Goal: Task Accomplishment & Management: Use online tool/utility

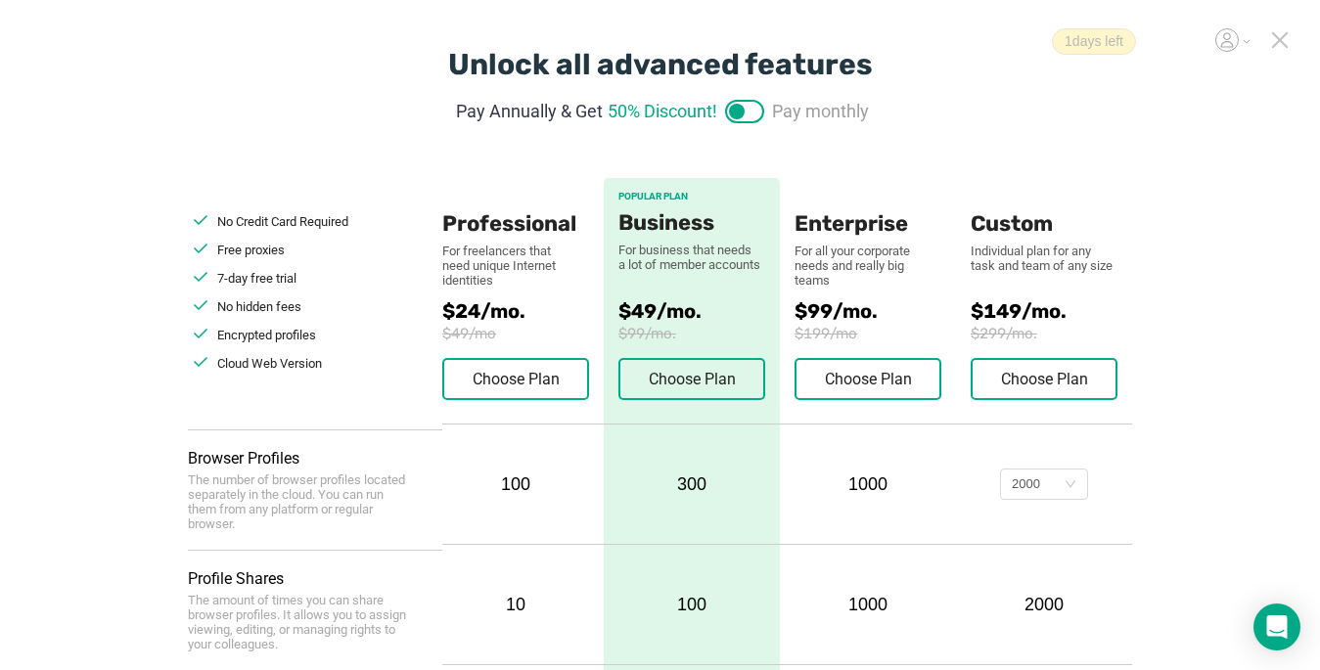
click at [1274, 42] on icon at bounding box center [1280, 40] width 18 height 18
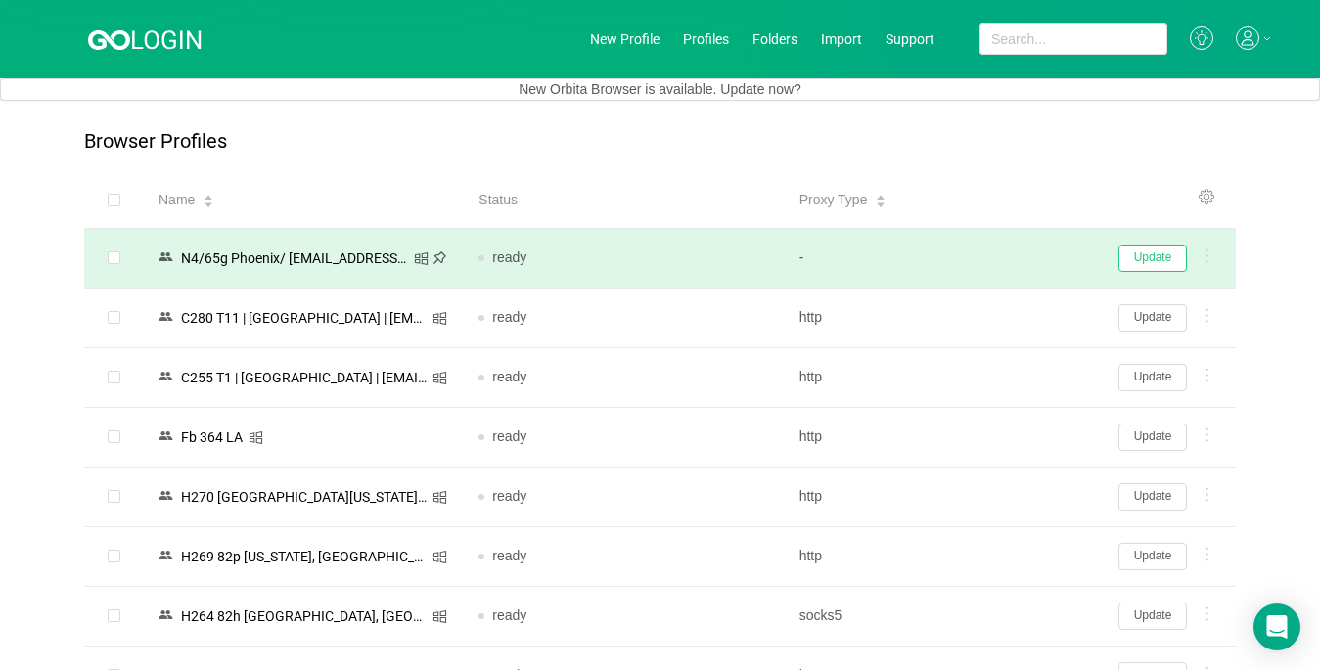
click at [1154, 255] on button "Update" at bounding box center [1153, 258] width 69 height 27
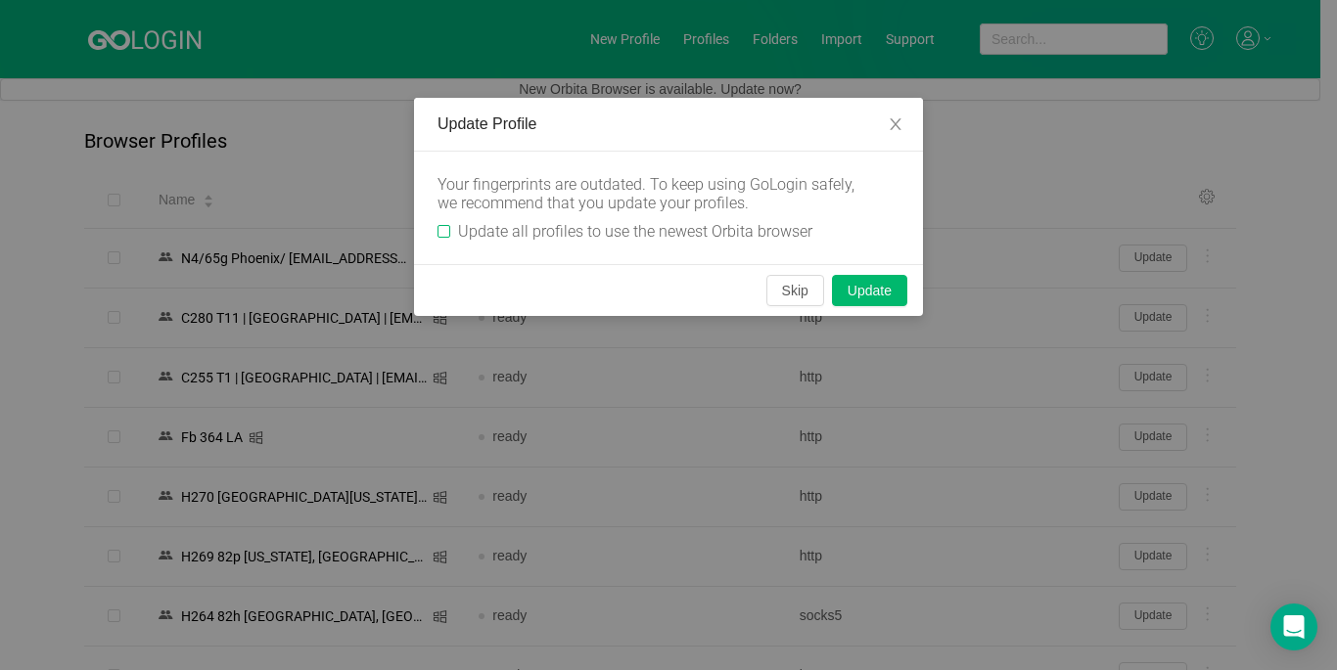
click at [447, 230] on input "Update all profiles to use the newest Orbita browser" at bounding box center [444, 231] width 13 height 13
checkbox input "true"
click at [771, 290] on button "Skip" at bounding box center [795, 290] width 58 height 31
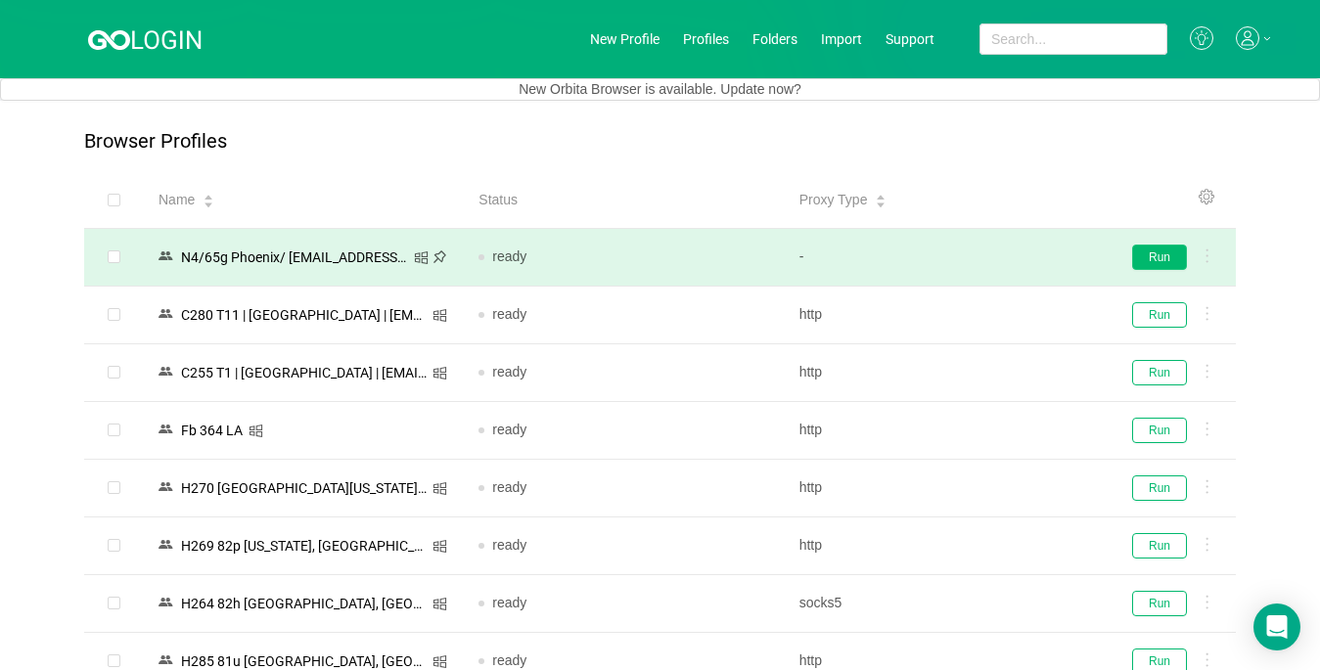
click at [1170, 253] on button "Run" at bounding box center [1159, 257] width 55 height 25
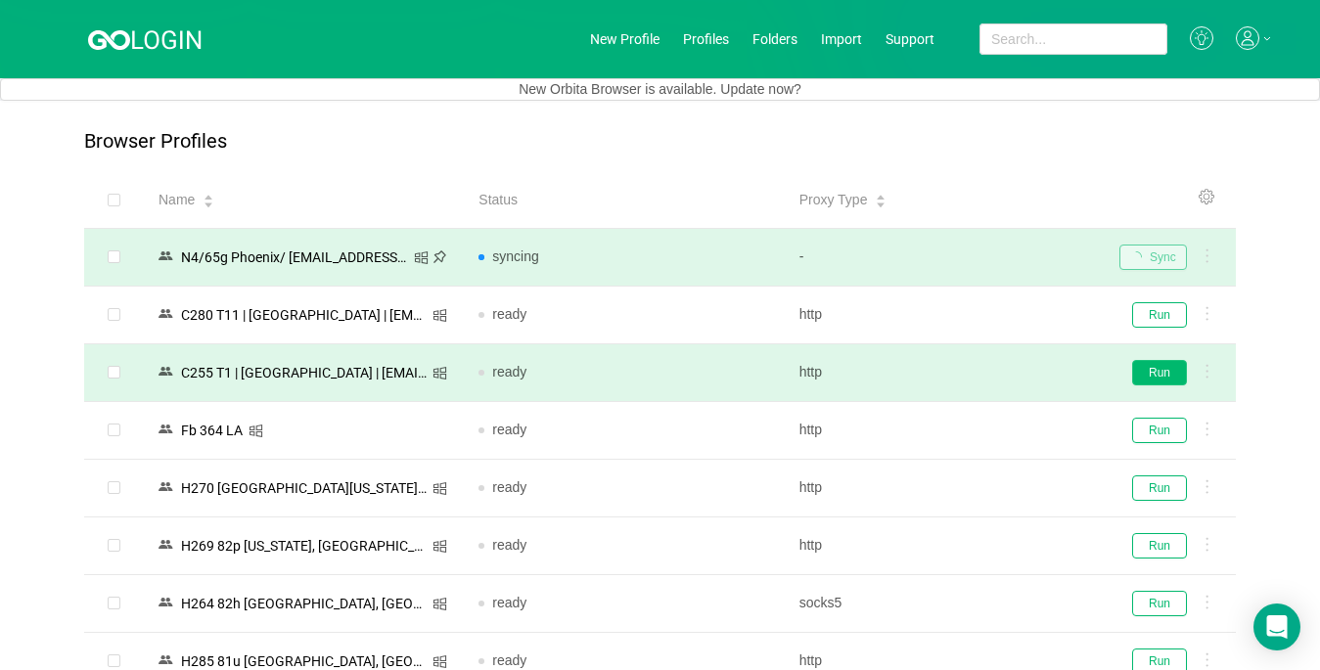
click at [1160, 372] on button "Run" at bounding box center [1159, 372] width 55 height 25
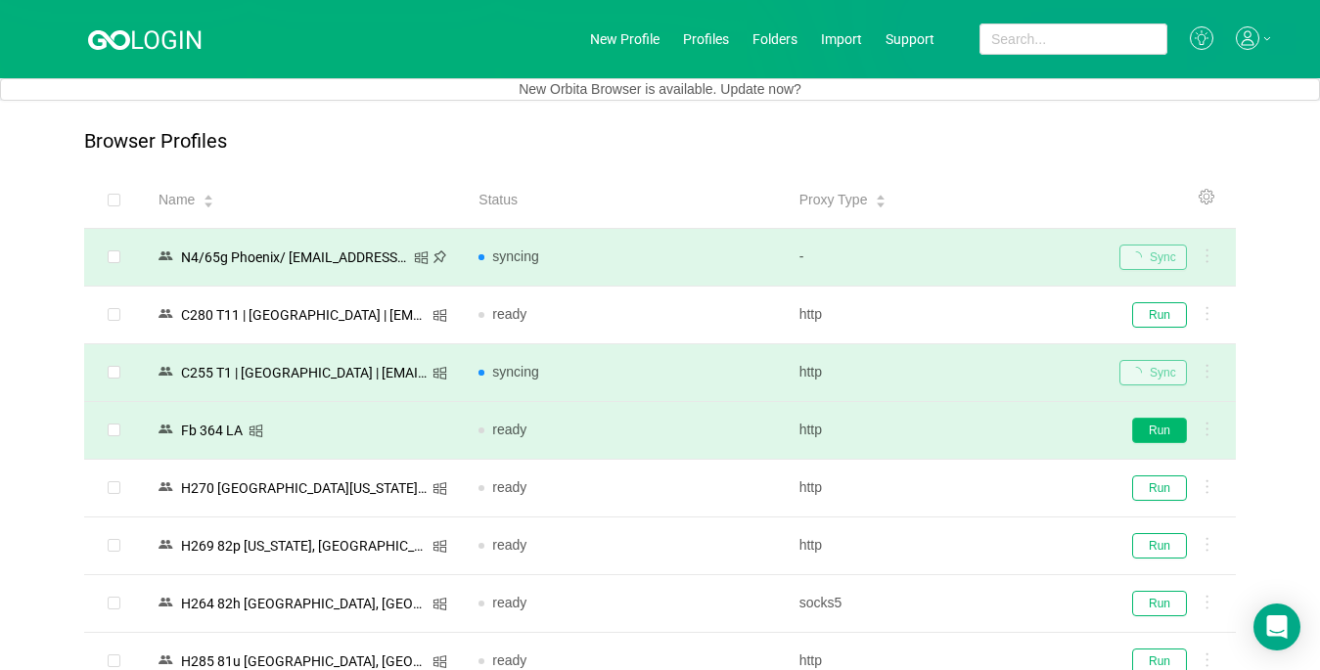
click at [1166, 430] on button "Run" at bounding box center [1159, 430] width 55 height 25
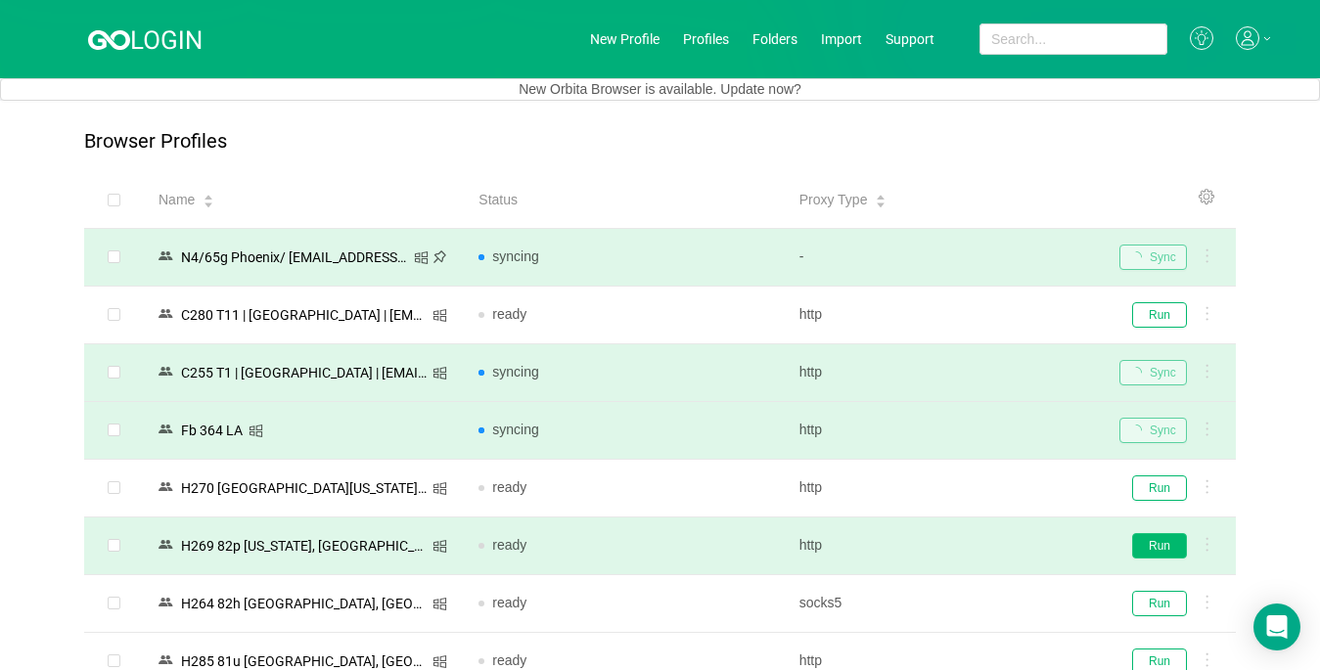
click at [1153, 548] on button "Run" at bounding box center [1159, 545] width 55 height 25
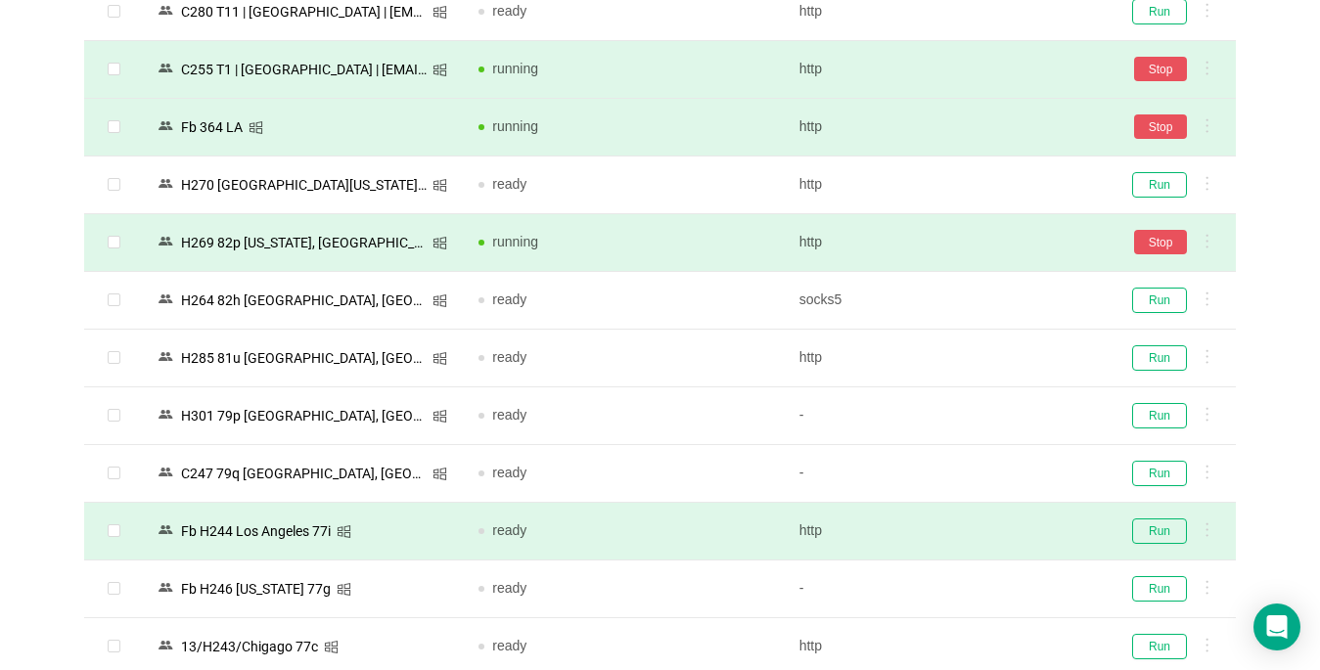
scroll to position [392, 0]
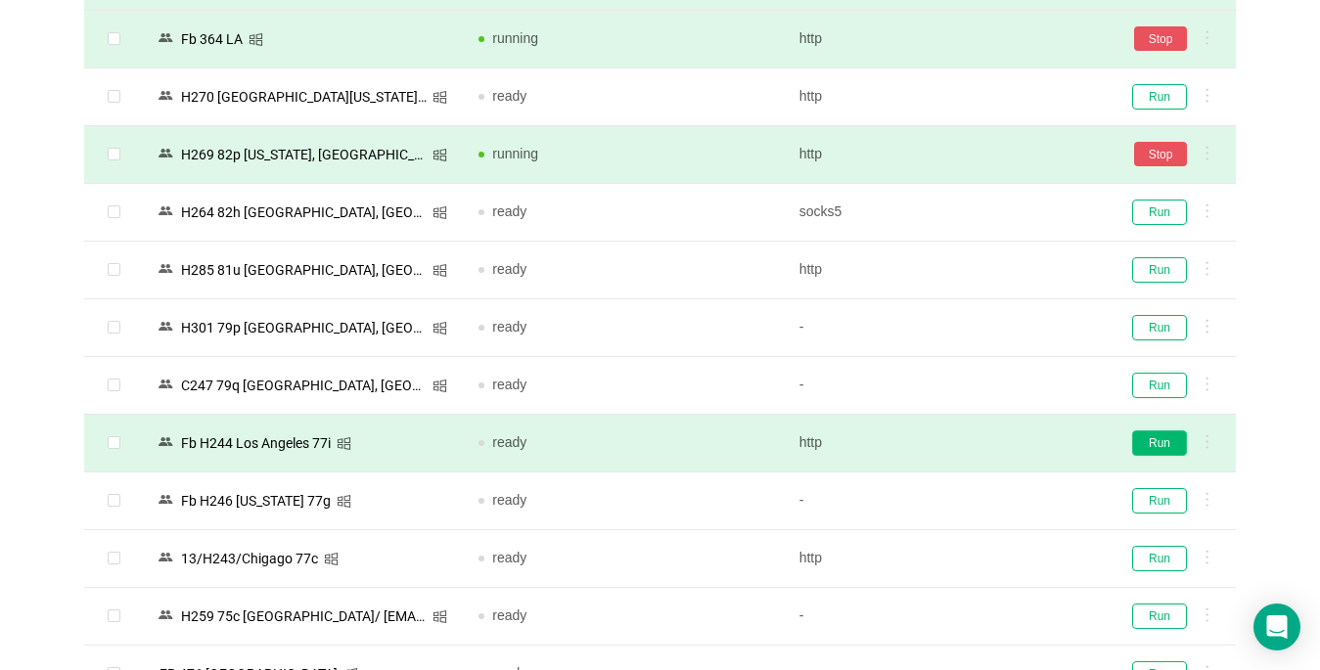
click at [1150, 443] on button "Run" at bounding box center [1159, 443] width 55 height 25
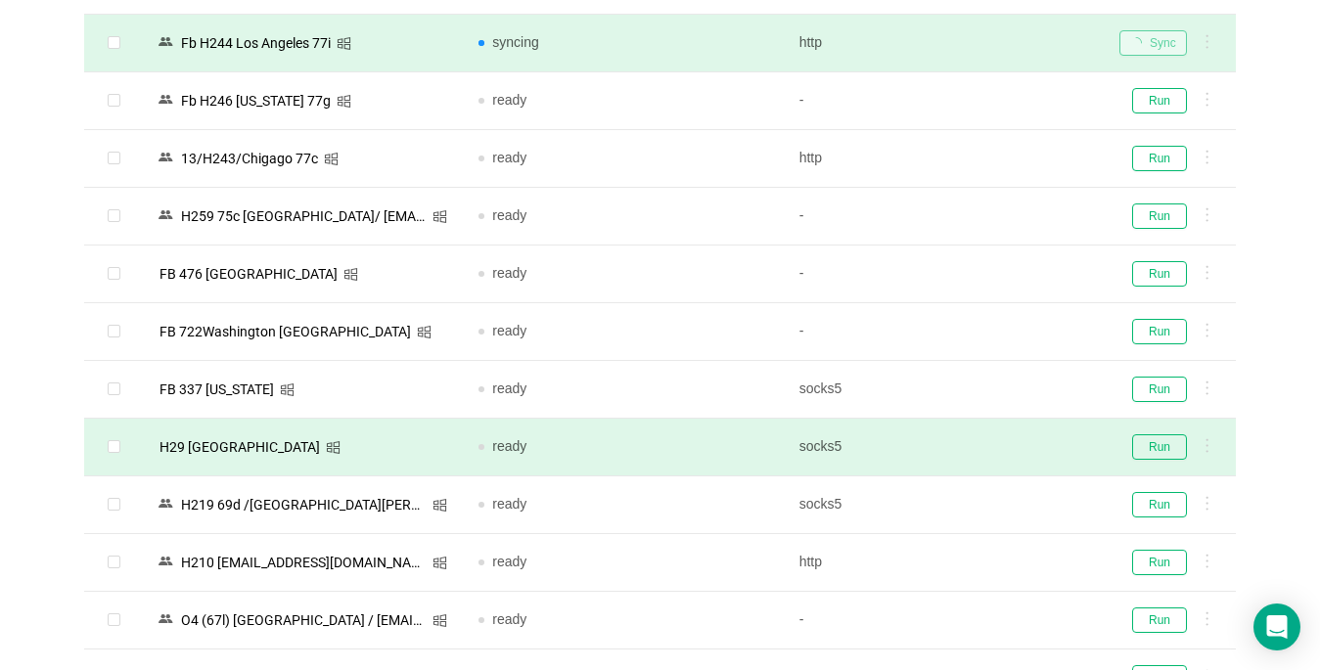
scroll to position [881, 0]
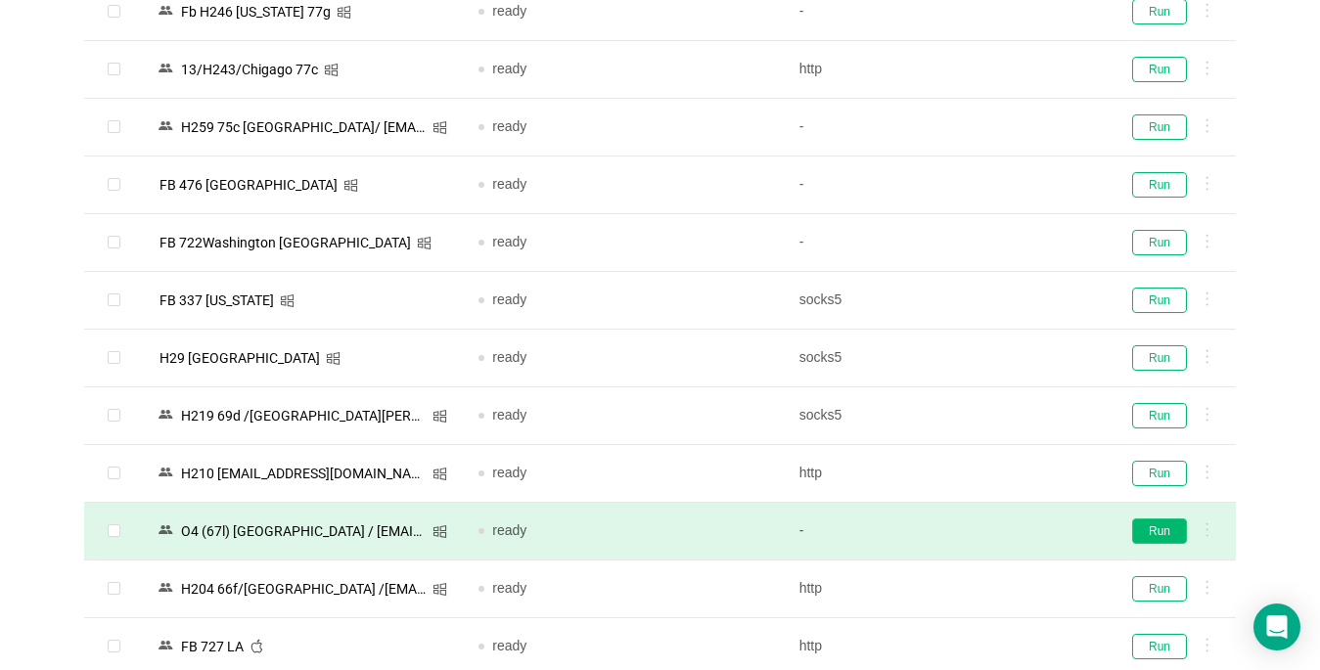
click at [1143, 530] on button "Run" at bounding box center [1159, 531] width 55 height 25
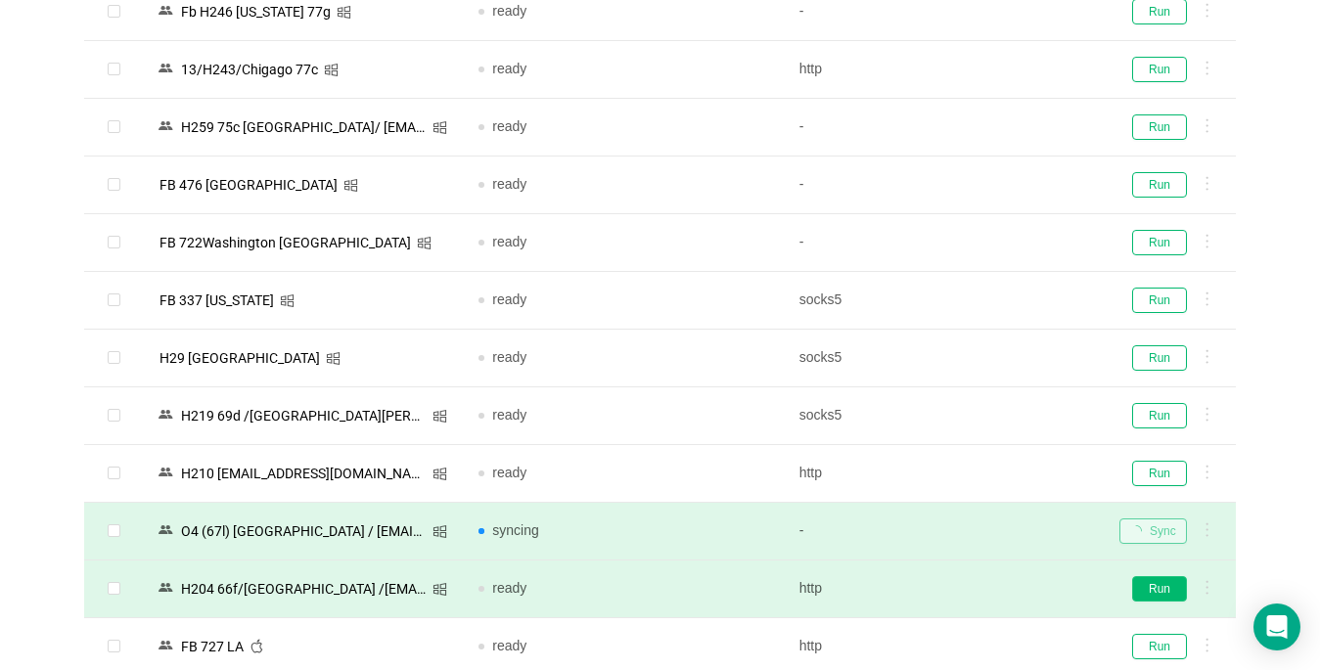
click at [1146, 588] on button "Run" at bounding box center [1159, 588] width 55 height 25
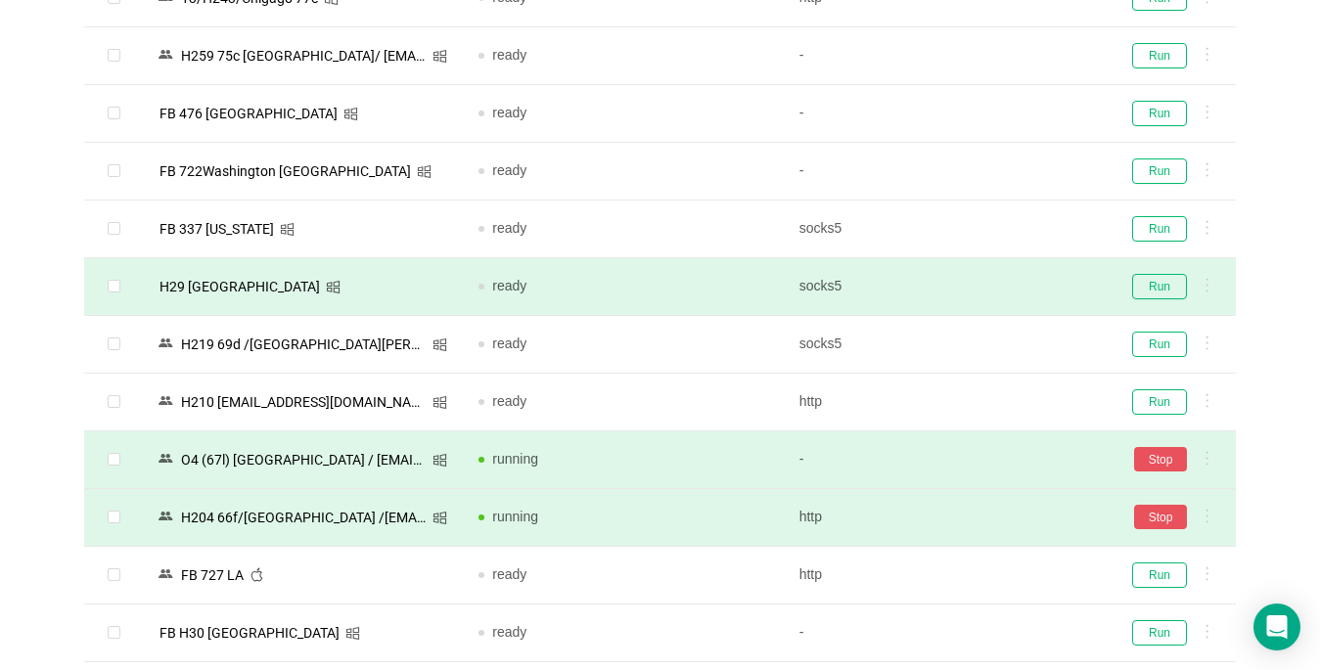
scroll to position [1272, 0]
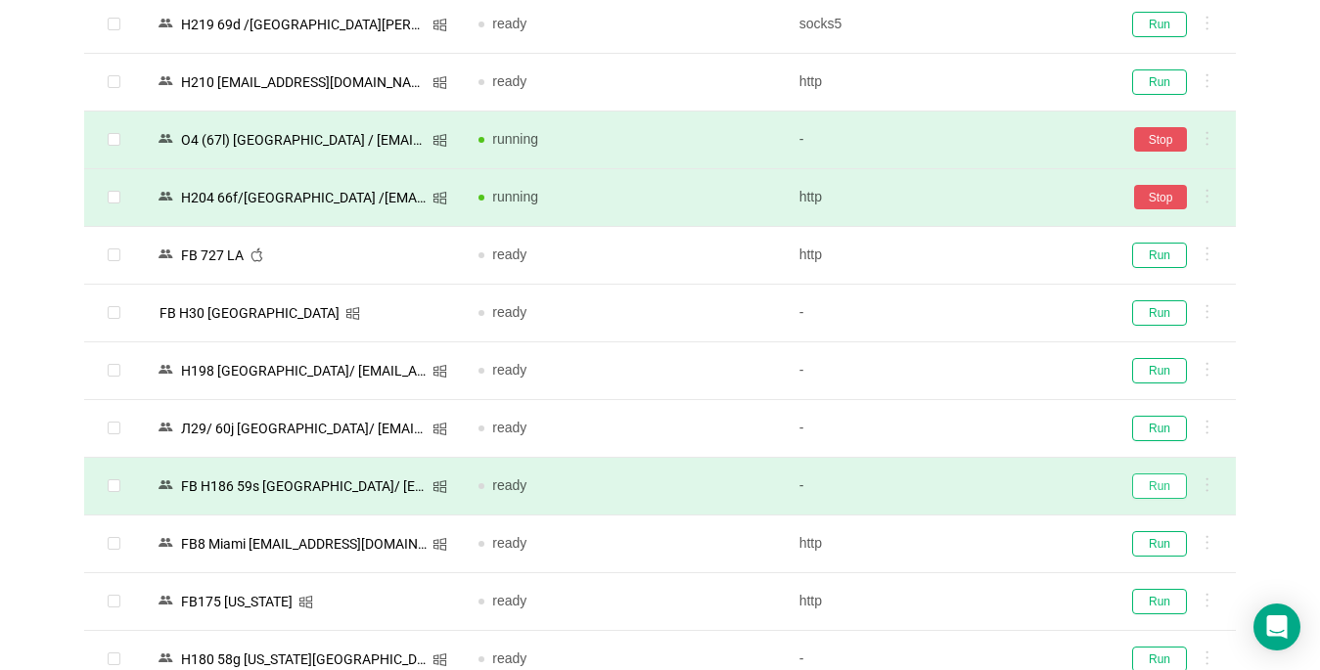
click at [1169, 490] on button "Run" at bounding box center [1159, 486] width 55 height 25
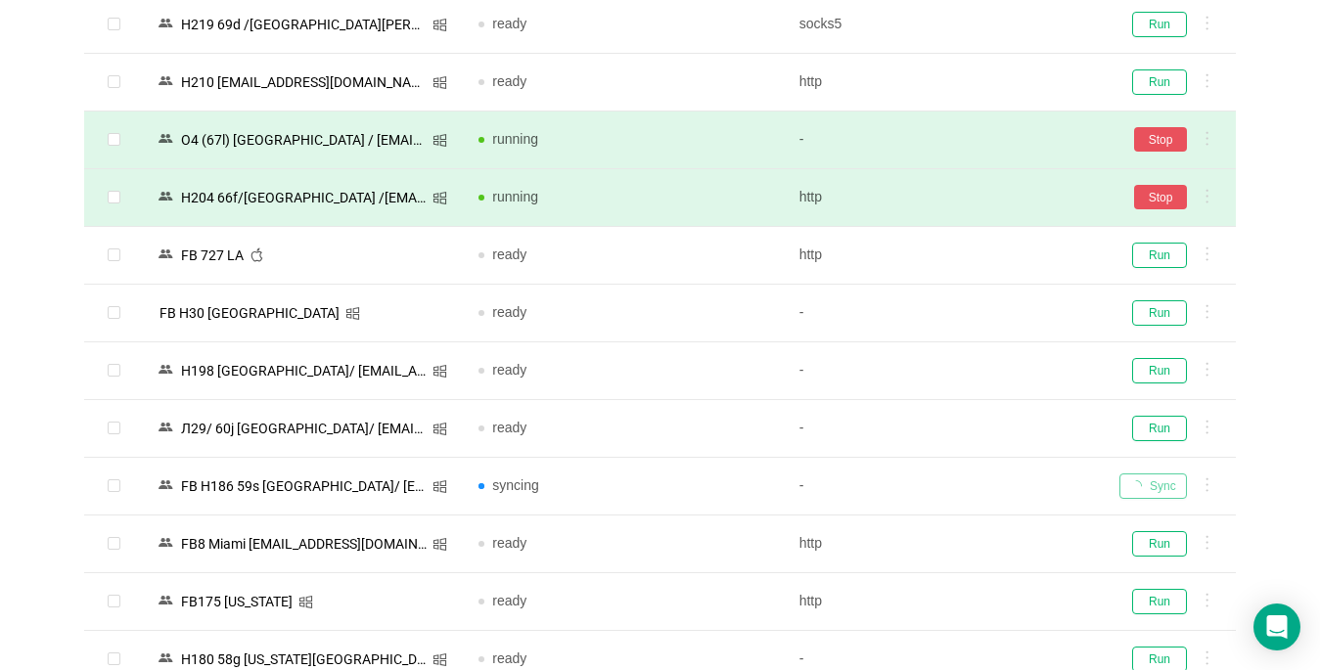
scroll to position [1664, 0]
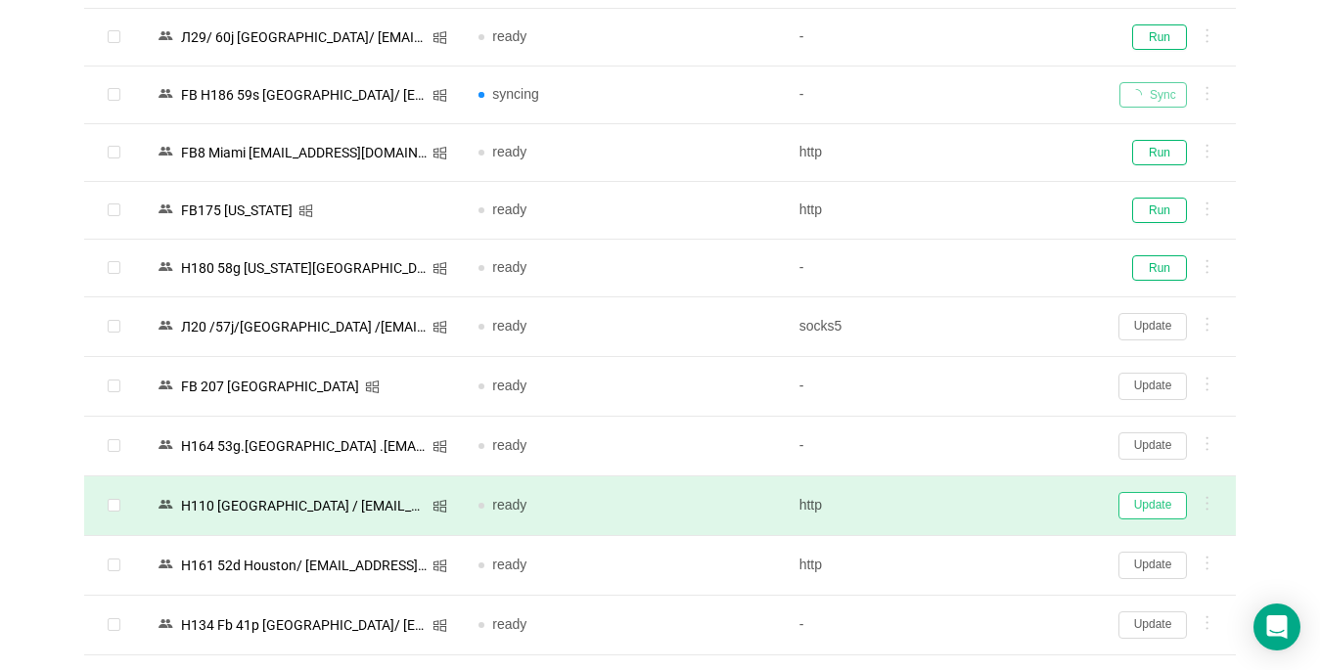
click at [1144, 505] on button "Update" at bounding box center [1153, 505] width 69 height 27
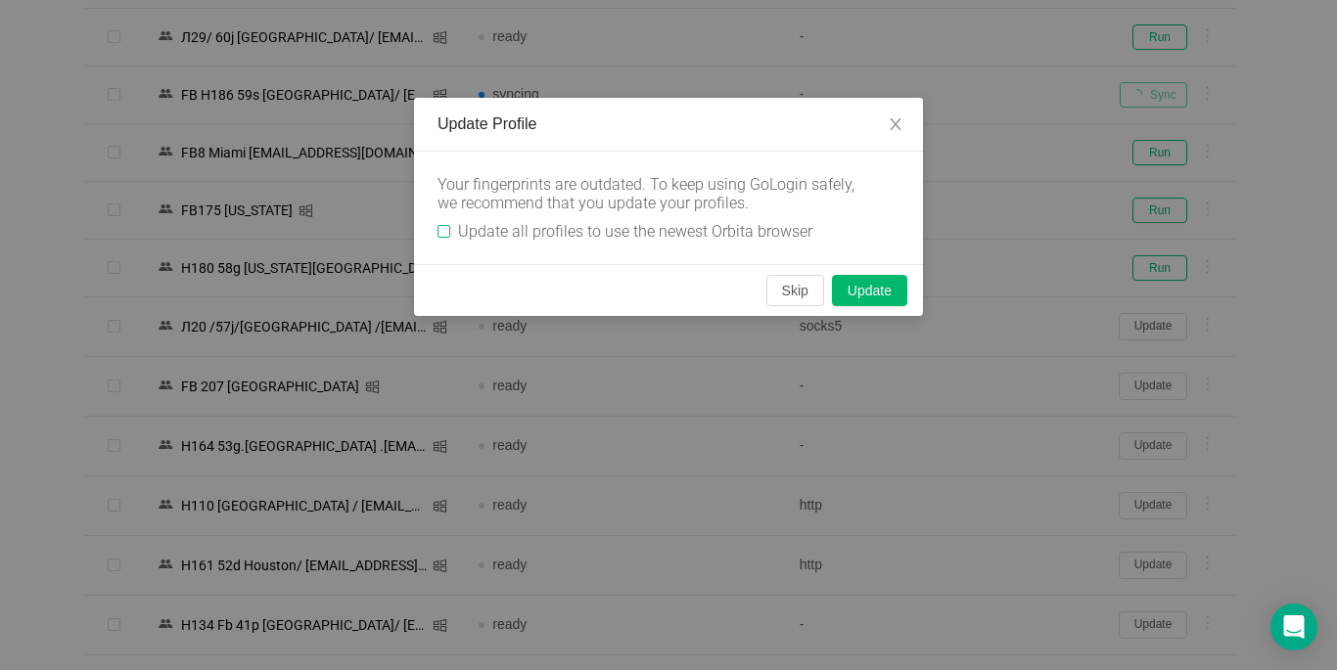
click at [444, 232] on input "Update all profiles to use the newest Orbita browser" at bounding box center [444, 231] width 13 height 13
checkbox input "true"
click at [791, 298] on button "Skip" at bounding box center [795, 290] width 58 height 31
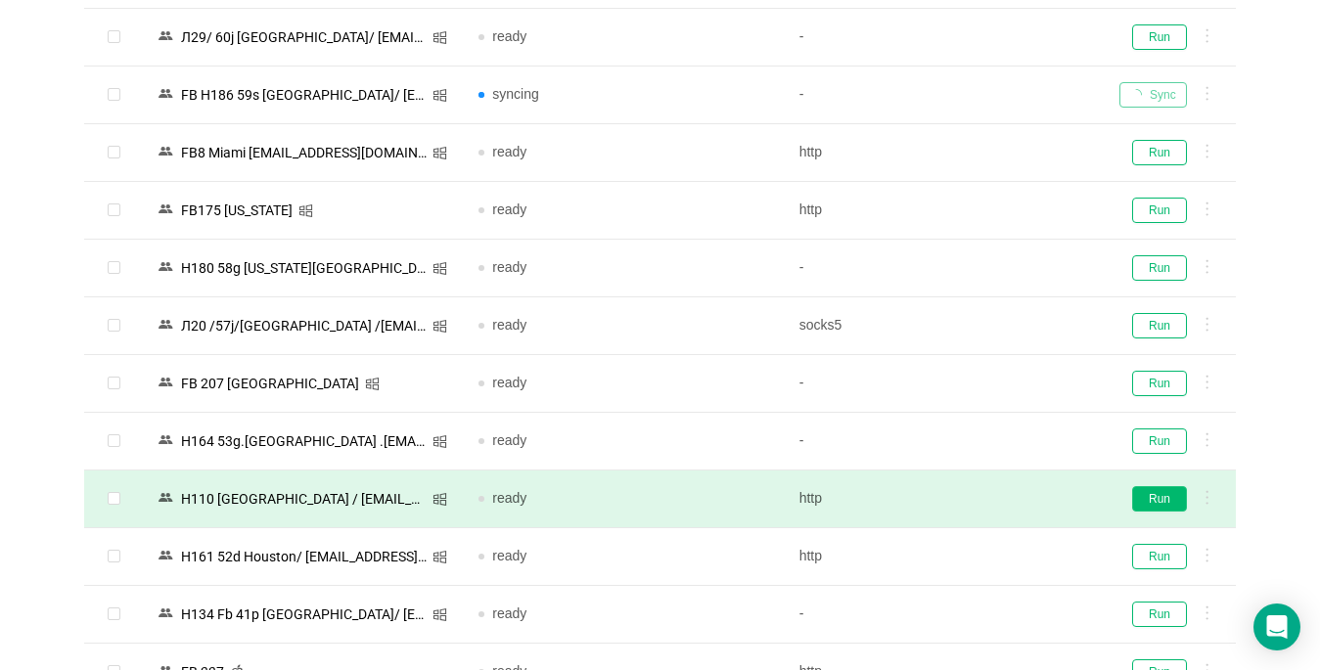
click at [1164, 500] on button "Run" at bounding box center [1159, 498] width 55 height 25
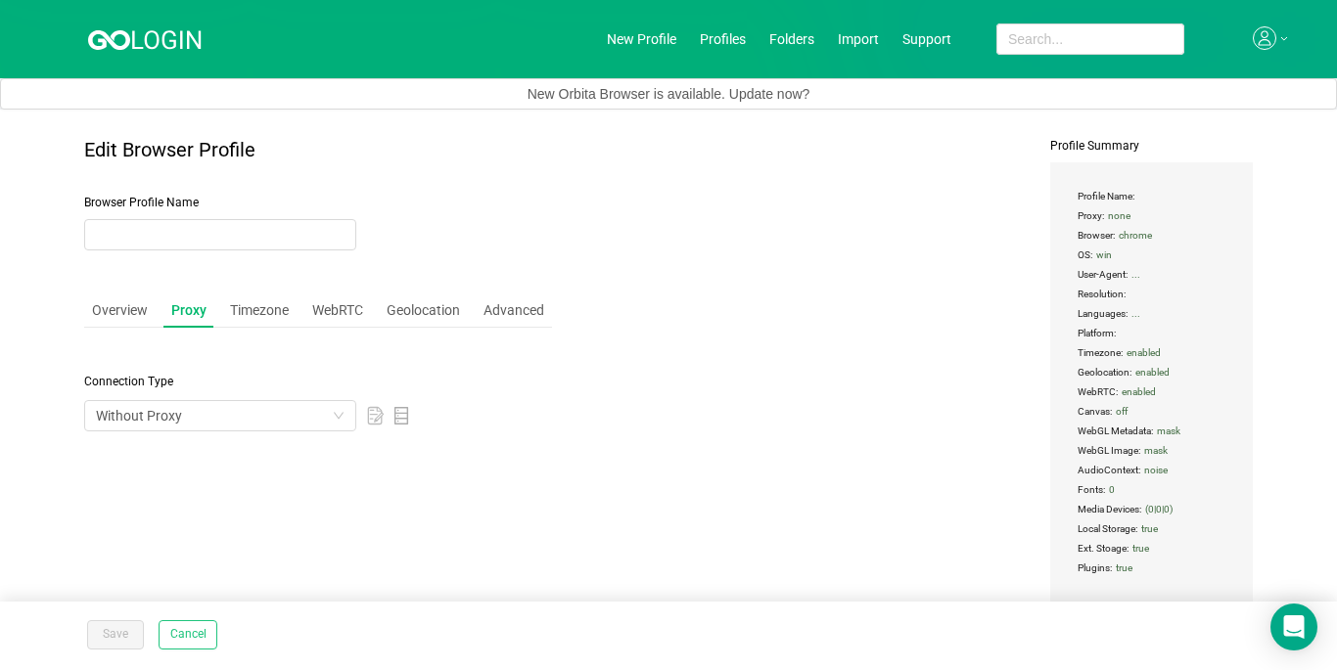
type input "Н110 [GEOGRAPHIC_DATA] / [EMAIL_ADDRESS][DOMAIN_NAME]"
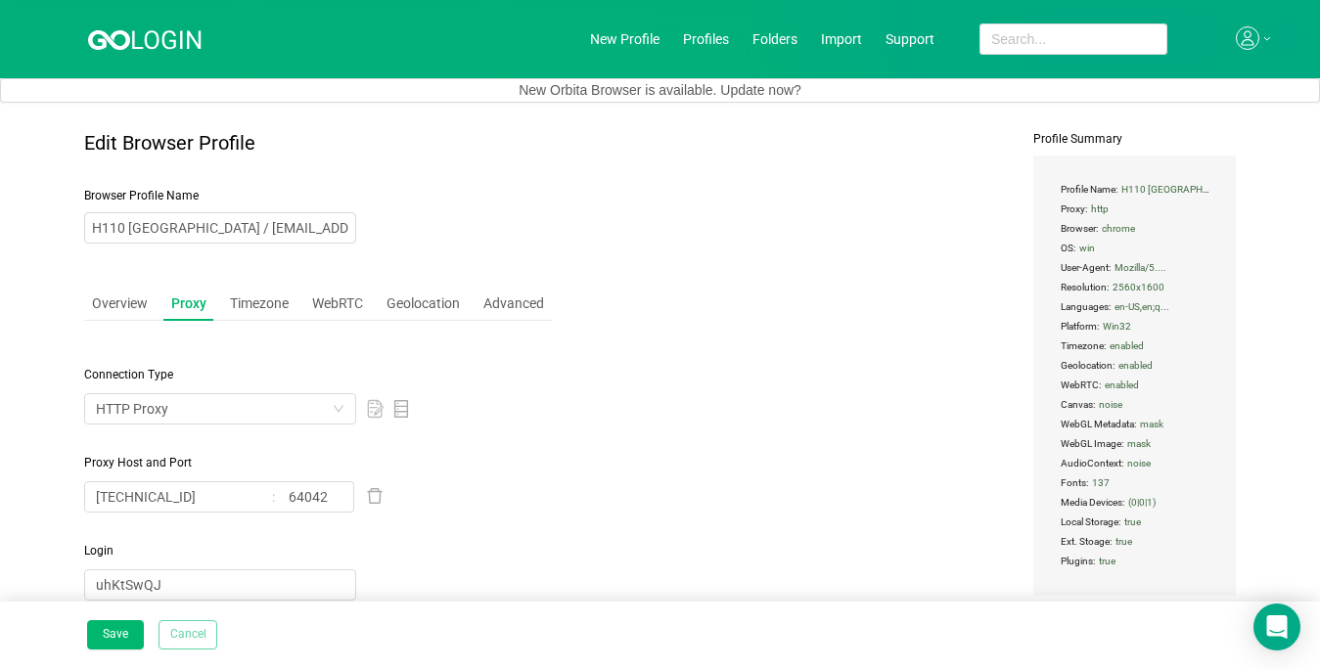
click at [194, 637] on button "Cancel" at bounding box center [188, 635] width 59 height 29
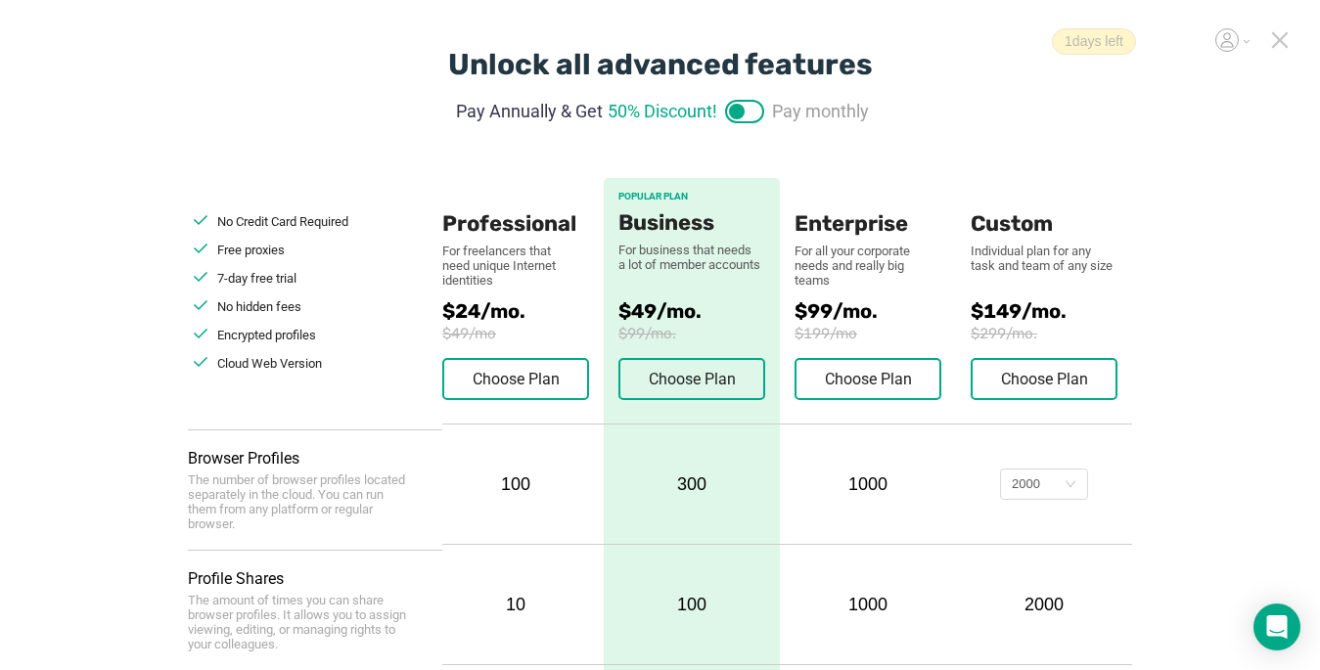
click at [1280, 47] on icon at bounding box center [1280, 40] width 18 height 18
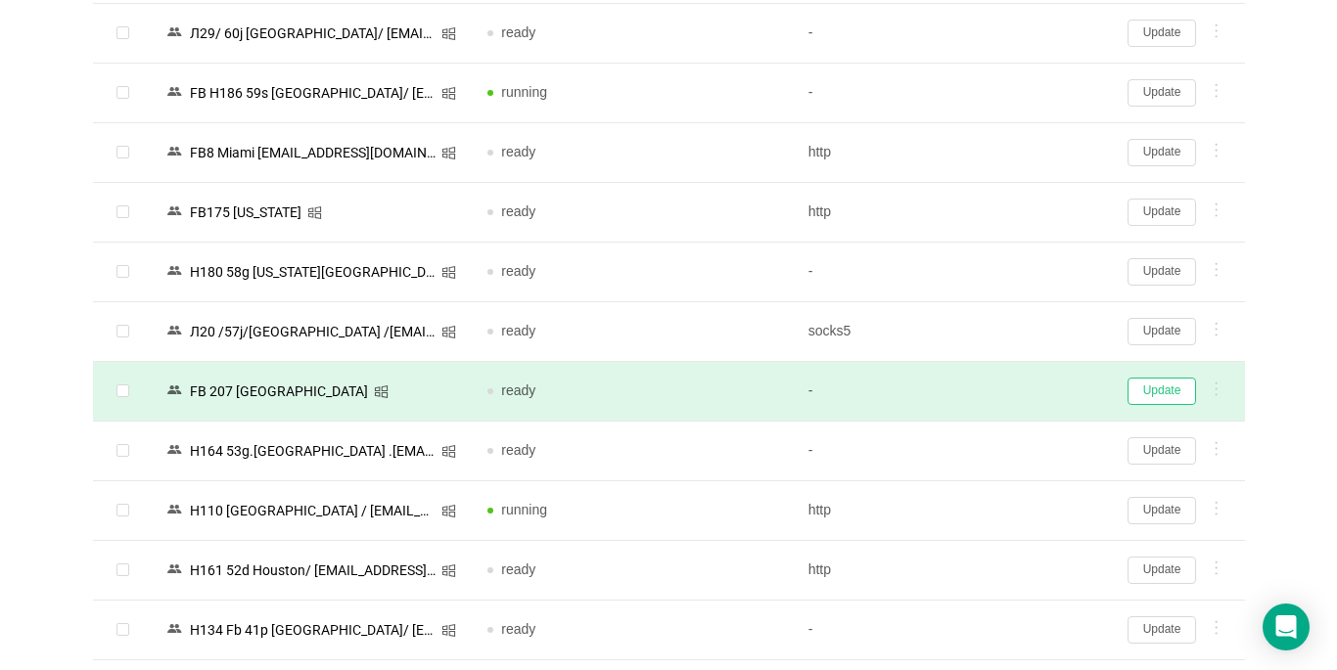
scroll to position [2011, 0]
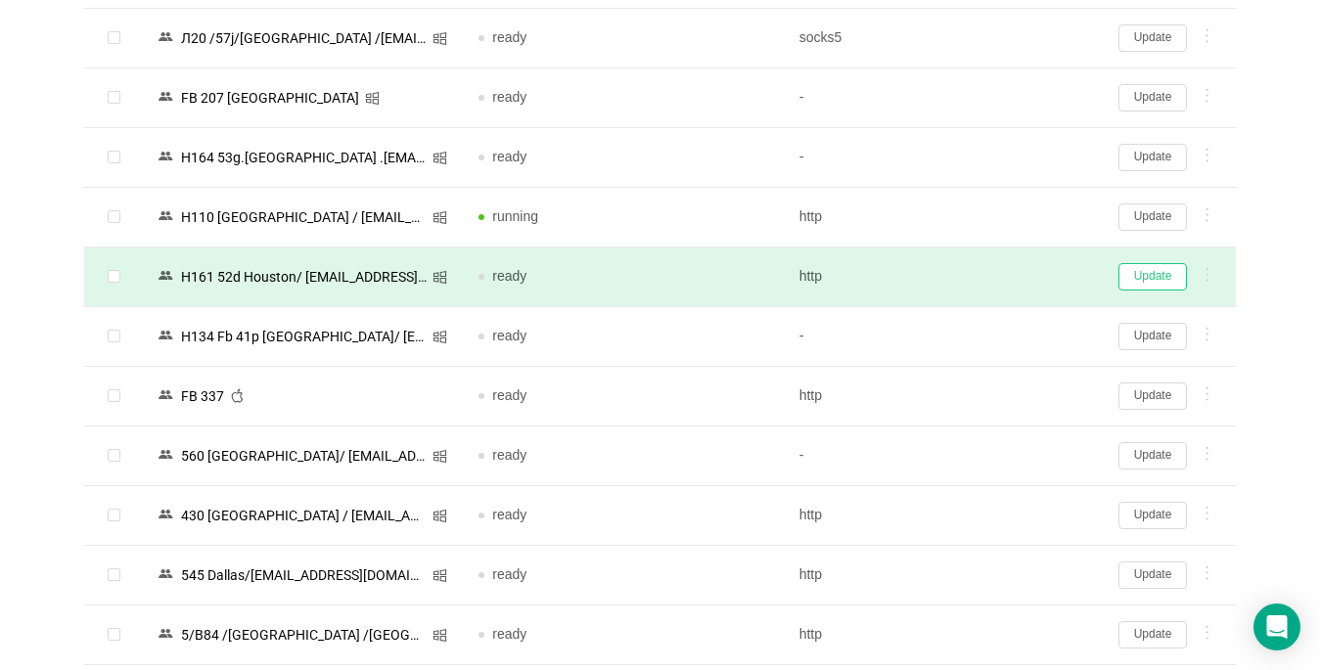
click at [1147, 278] on button "Update" at bounding box center [1153, 276] width 69 height 27
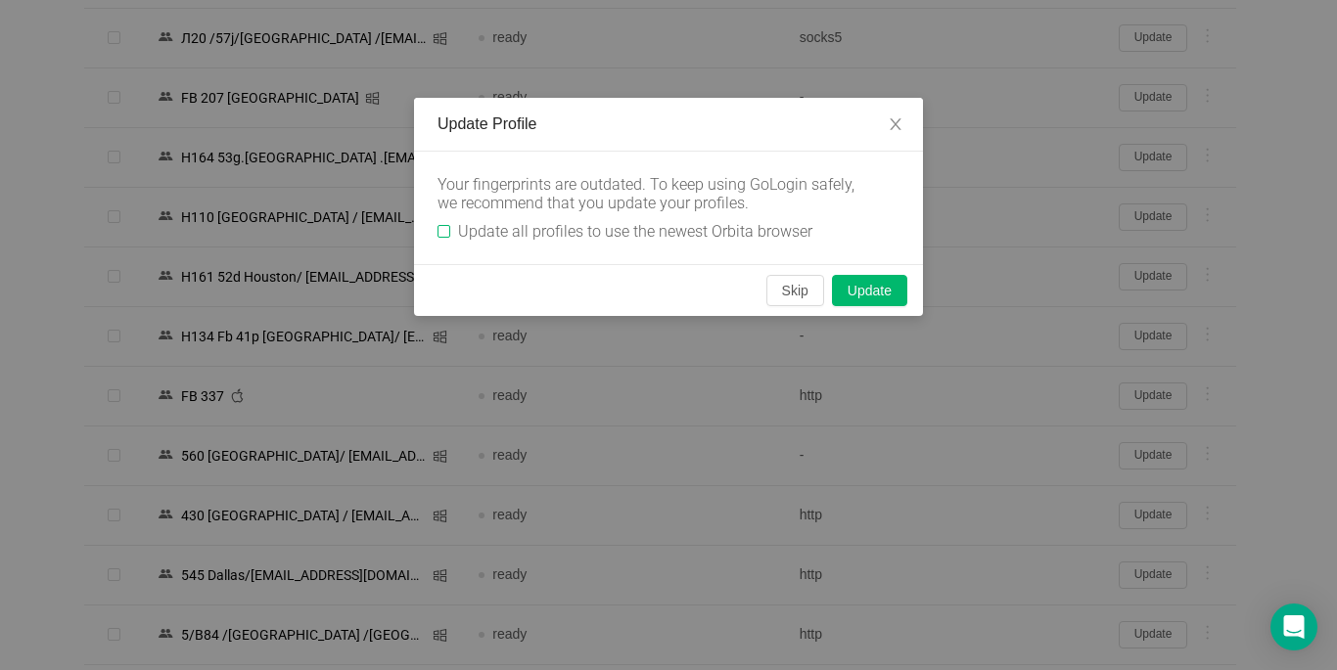
click at [438, 226] on input "Update all profiles to use the newest Orbita browser" at bounding box center [444, 231] width 13 height 13
checkbox input "true"
click at [790, 291] on button "Skip" at bounding box center [795, 290] width 58 height 31
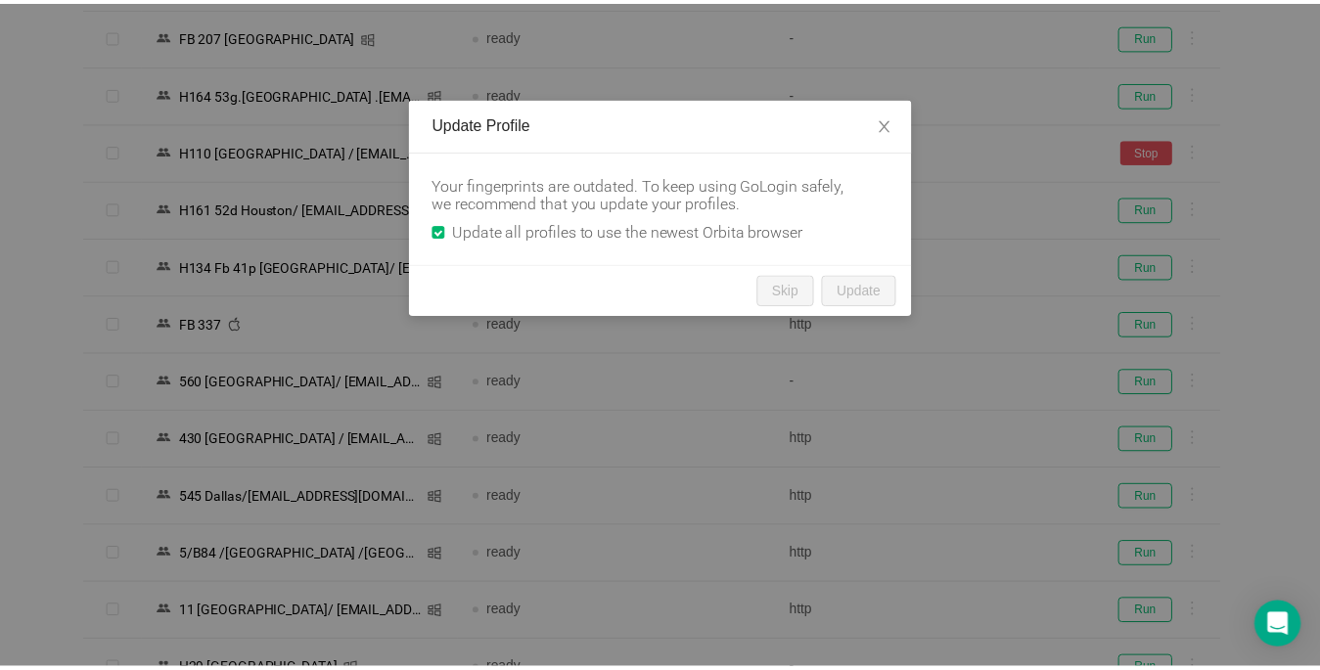
scroll to position [1955, 0]
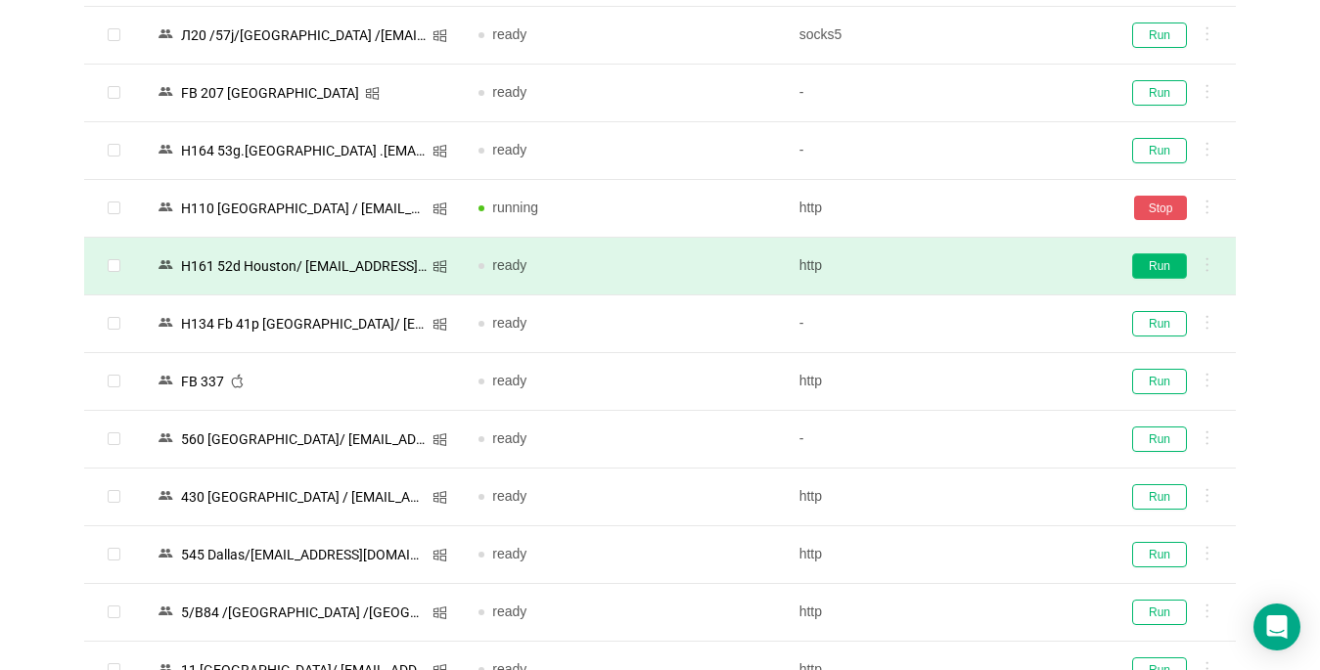
click at [1149, 261] on button "Run" at bounding box center [1159, 265] width 55 height 25
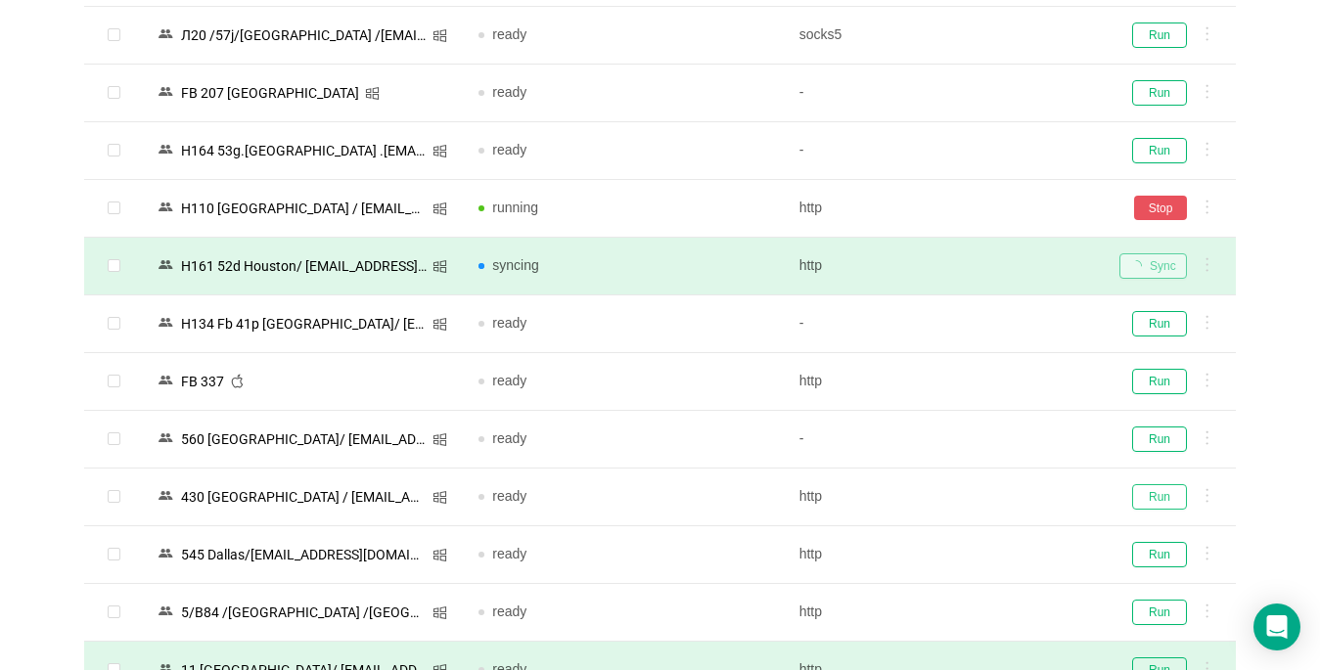
click at [1163, 495] on button "Run" at bounding box center [1159, 496] width 55 height 25
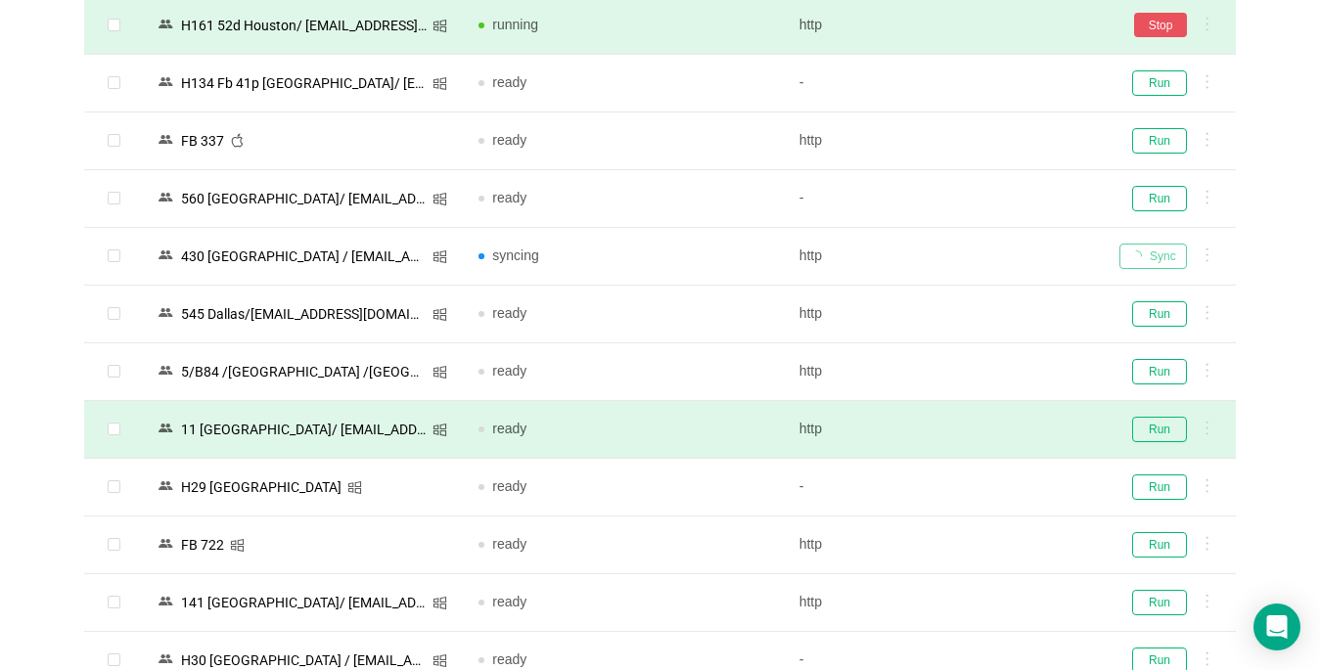
scroll to position [2248, 0]
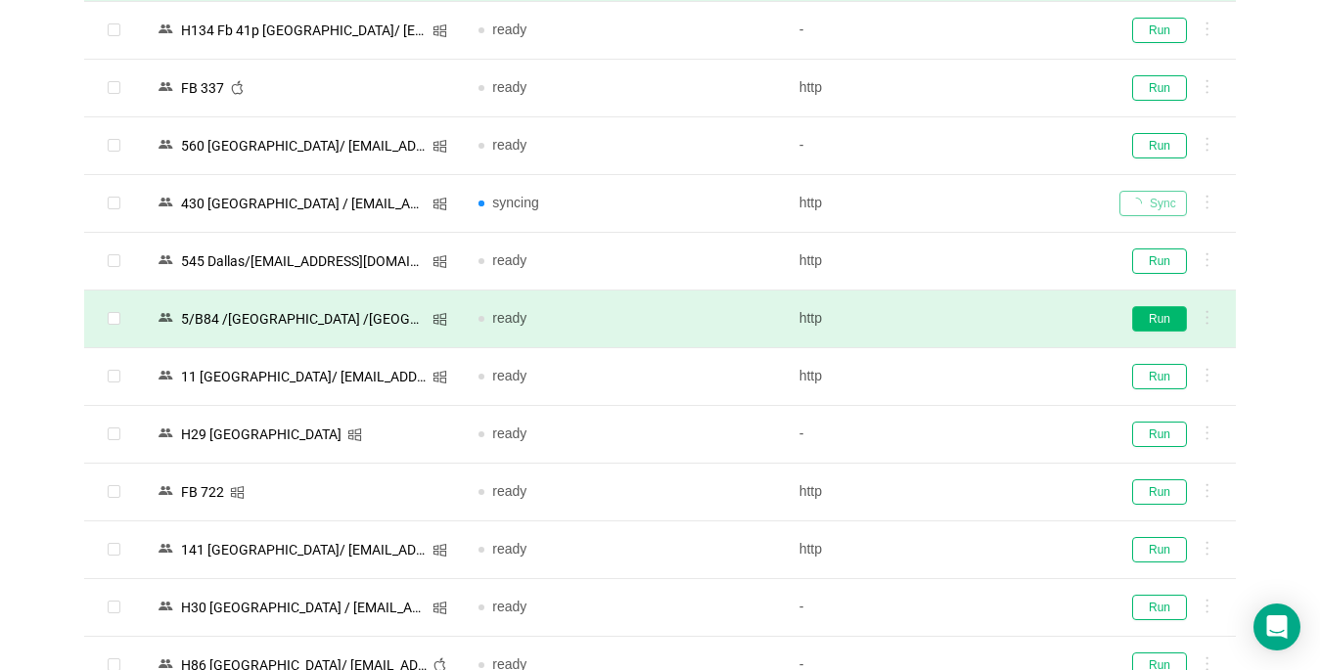
click at [1159, 319] on button "Run" at bounding box center [1159, 318] width 55 height 25
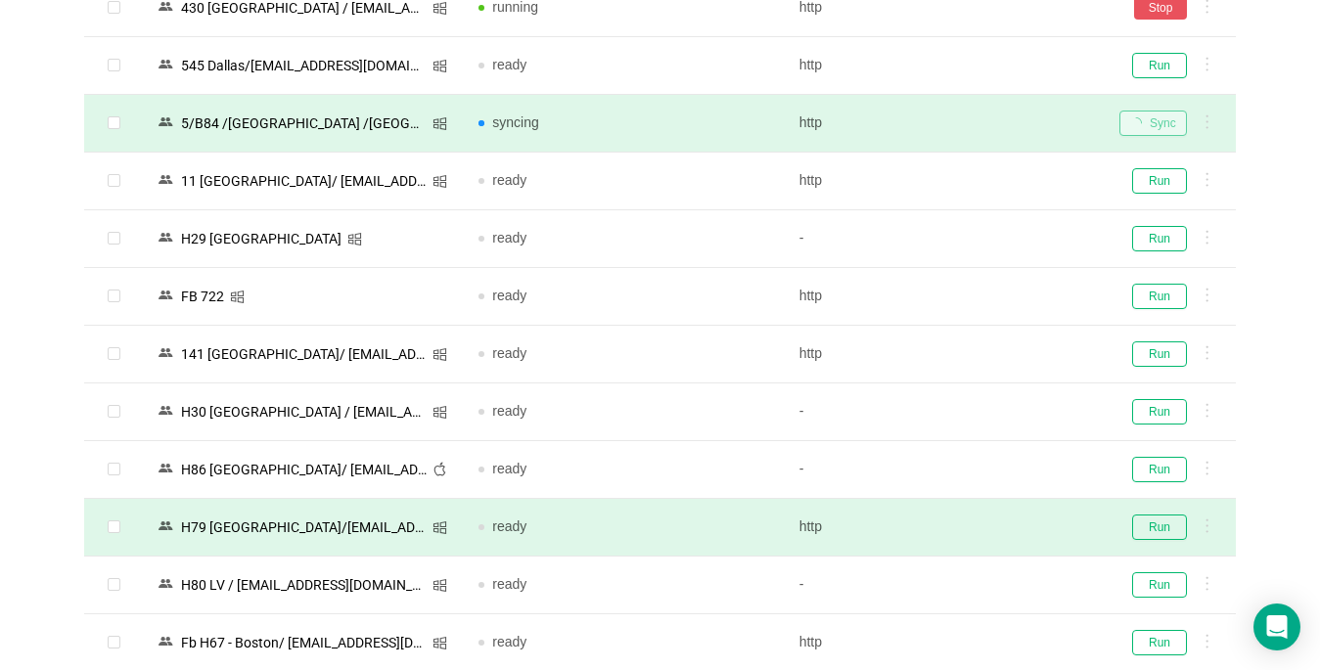
click at [1165, 255] on td "Run" at bounding box center [1170, 239] width 132 height 58
click at [1157, 429] on td "Run" at bounding box center [1170, 413] width 132 height 58
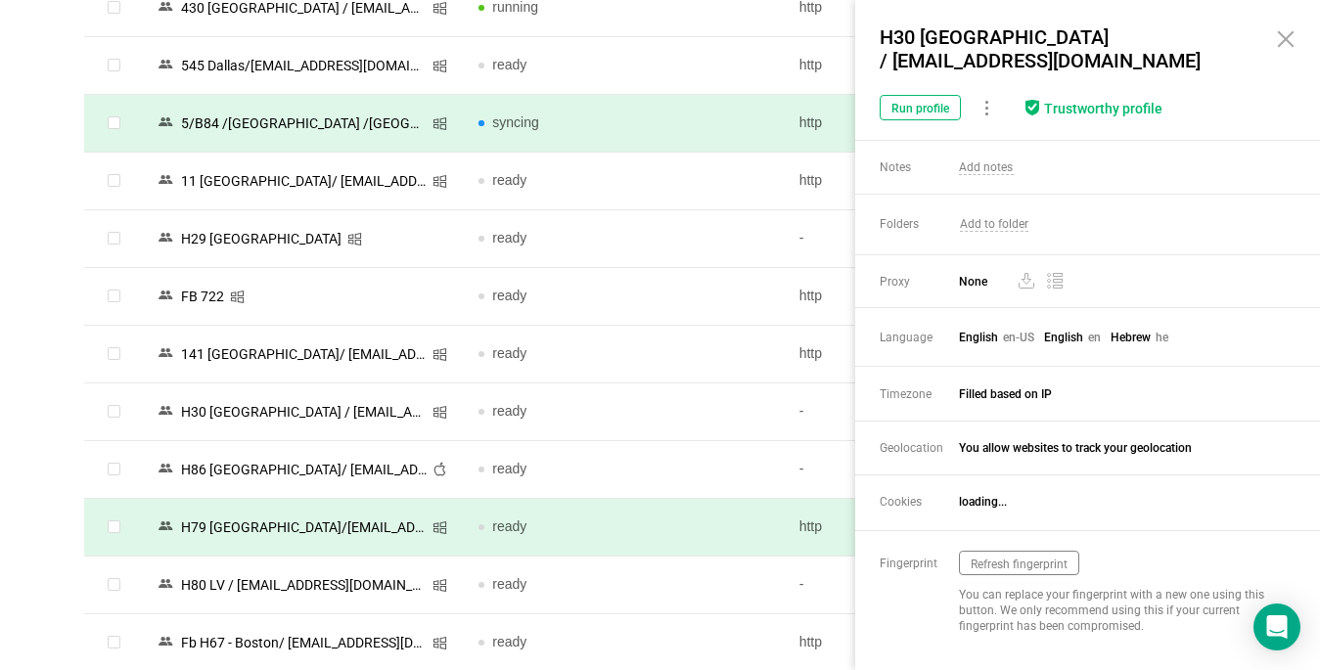
click at [1280, 41] on icon at bounding box center [1285, 38] width 23 height 23
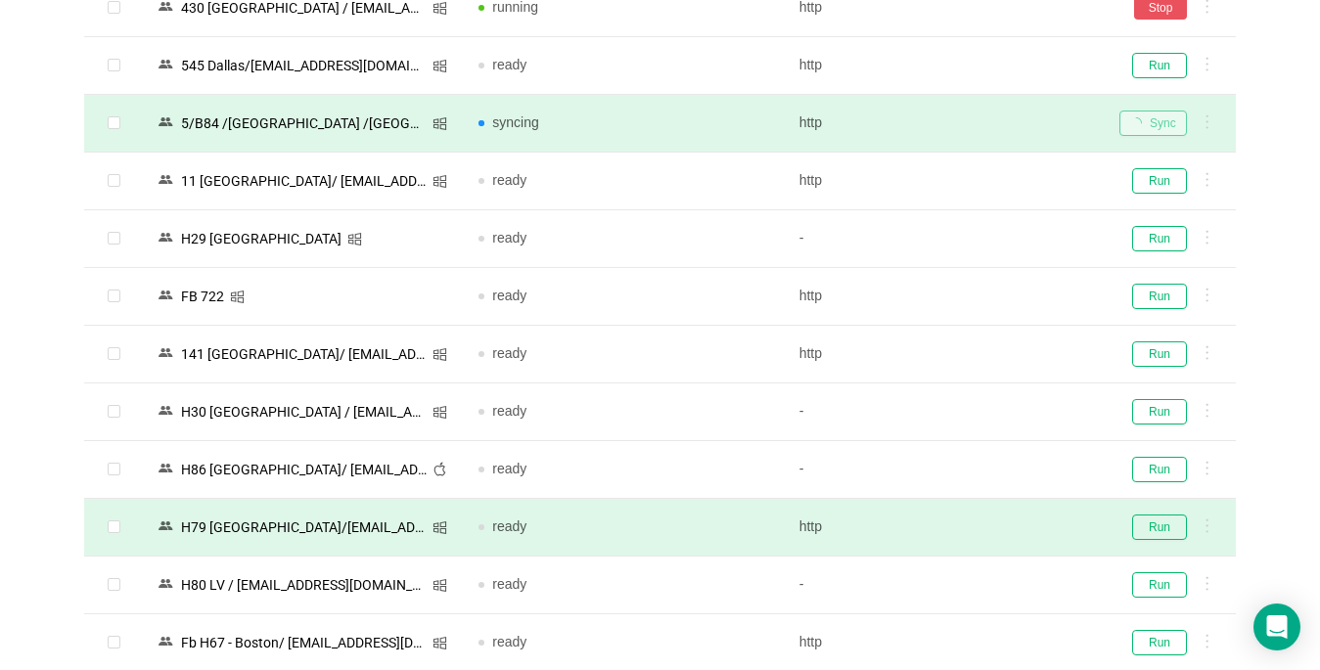
scroll to position [2835, 0]
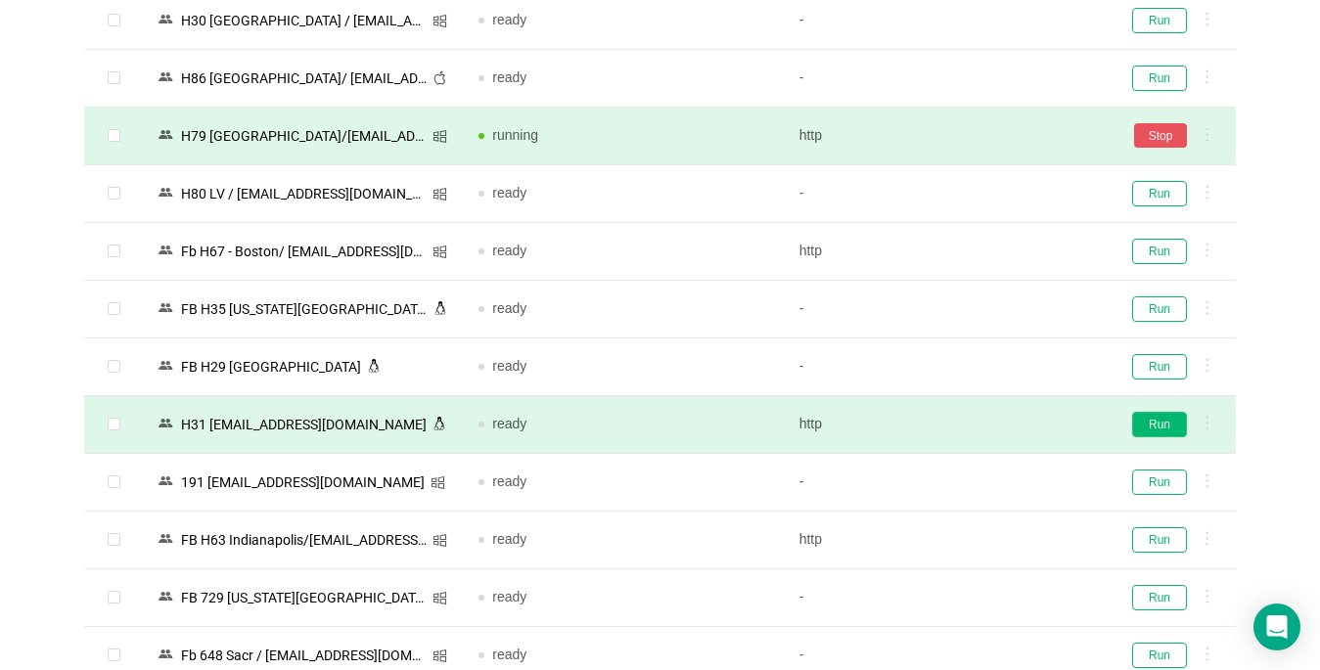
click at [1139, 424] on button "Run" at bounding box center [1159, 424] width 55 height 25
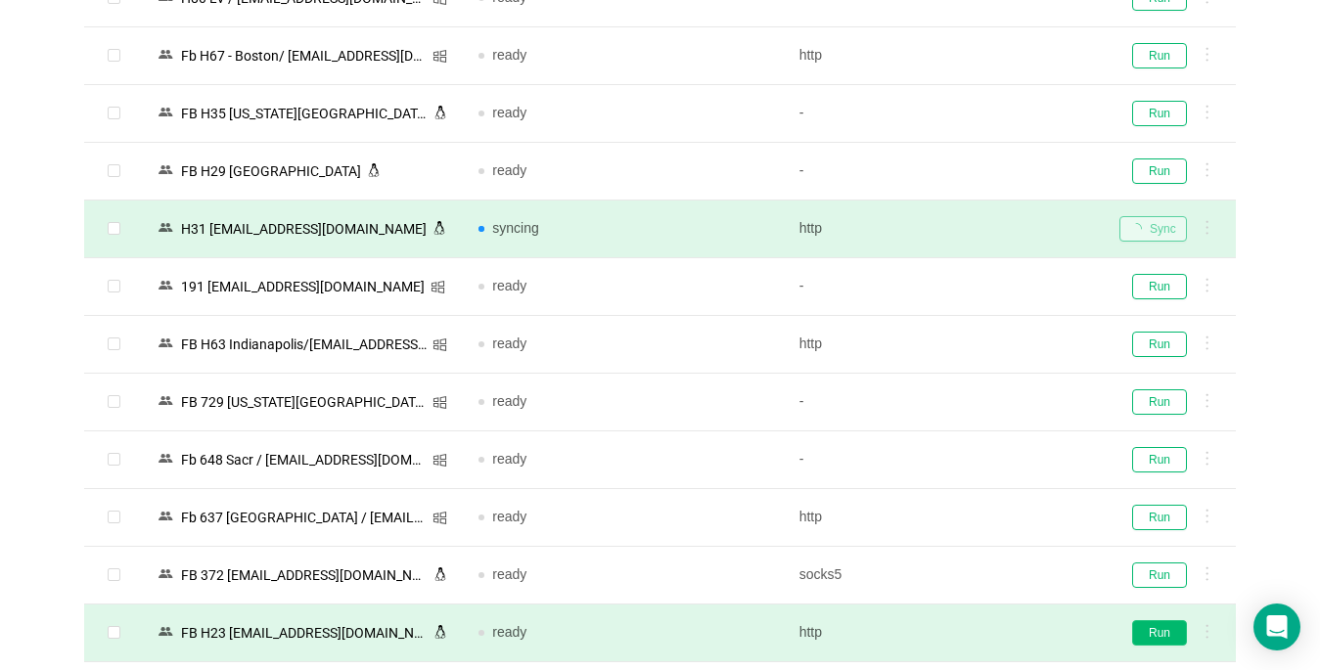
click at [1154, 634] on button "Run" at bounding box center [1159, 633] width 55 height 25
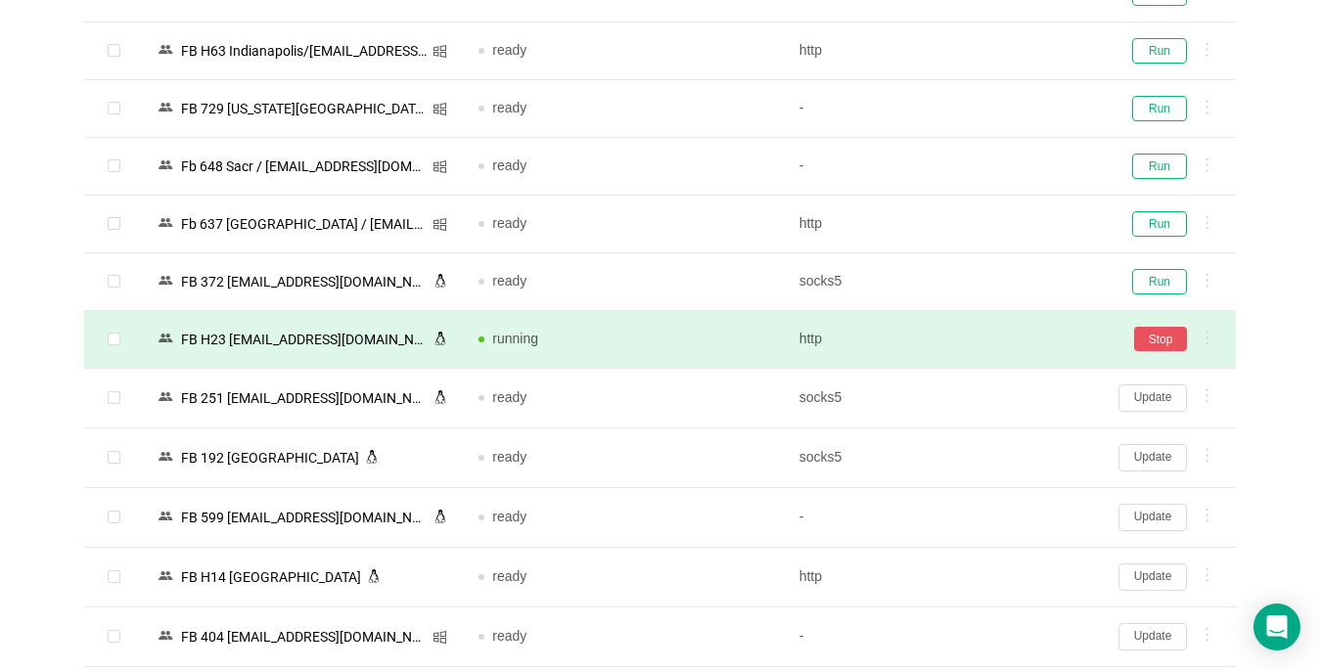
click at [1156, 638] on button "Update" at bounding box center [1153, 636] width 69 height 27
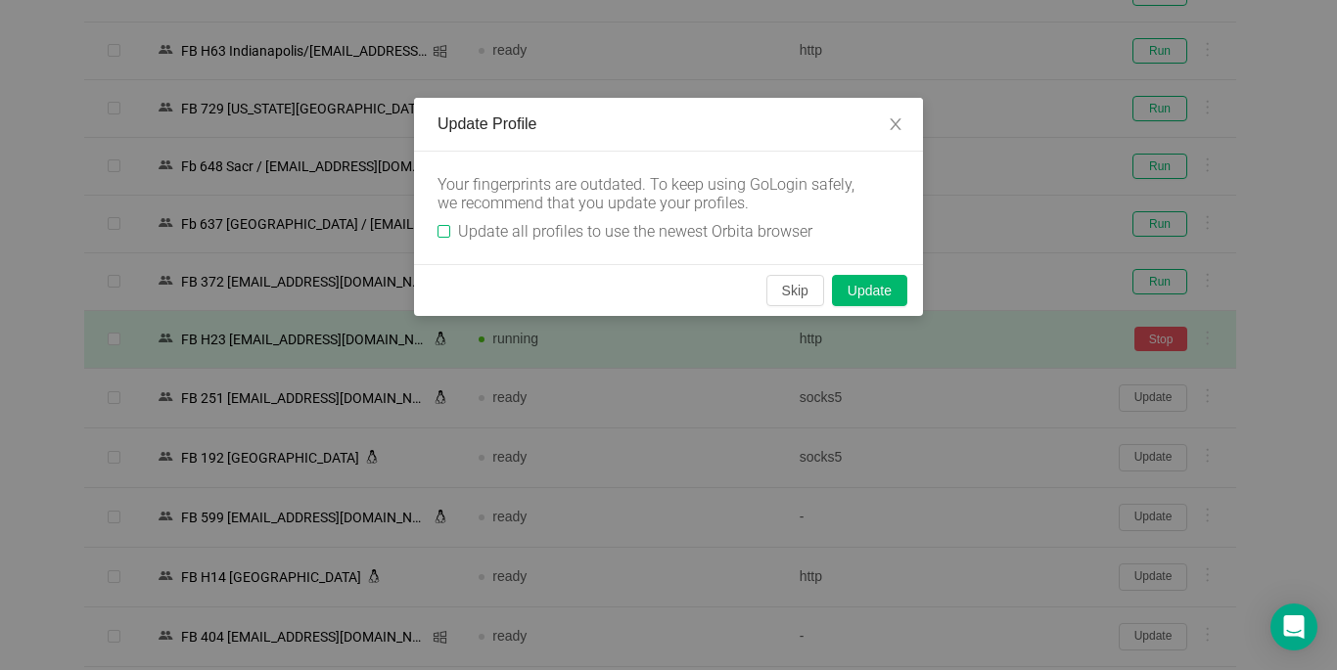
click at [439, 235] on input "Update all profiles to use the newest Orbita browser" at bounding box center [444, 231] width 13 height 13
checkbox input "true"
click at [803, 287] on button "Skip" at bounding box center [795, 290] width 58 height 31
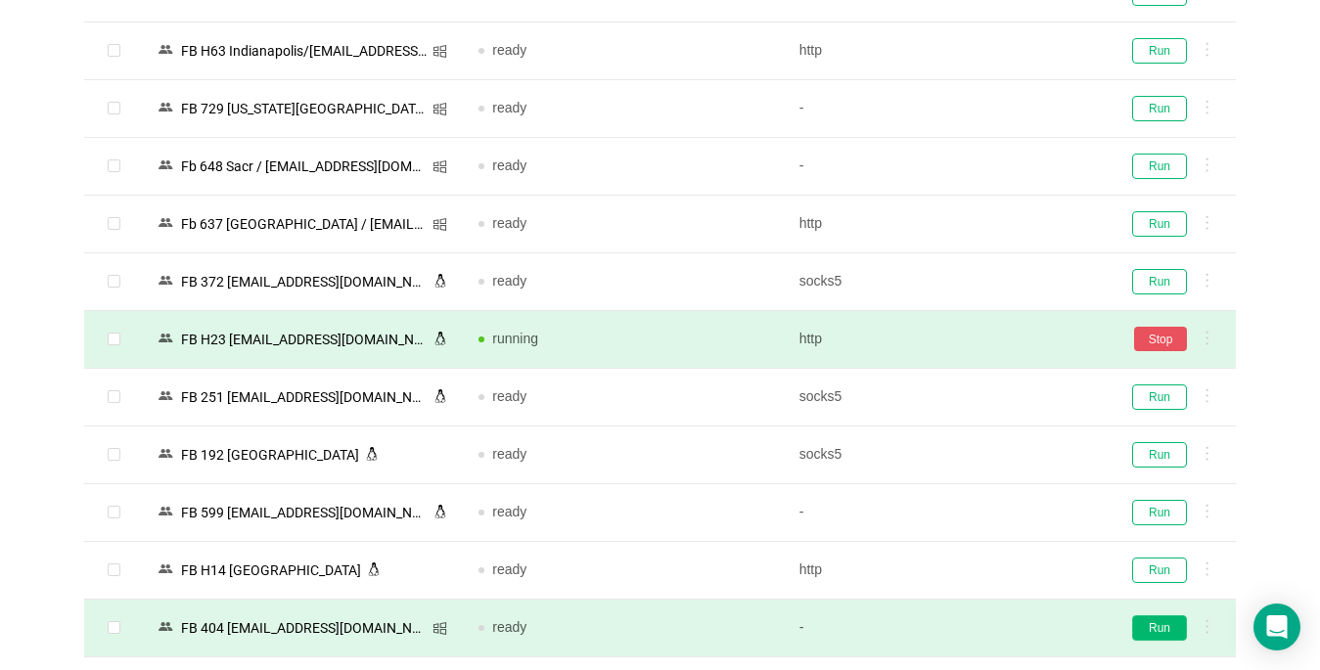
click at [1152, 629] on button "Run" at bounding box center [1159, 628] width 55 height 25
